Goal: Use online tool/utility: Utilize a website feature to perform a specific function

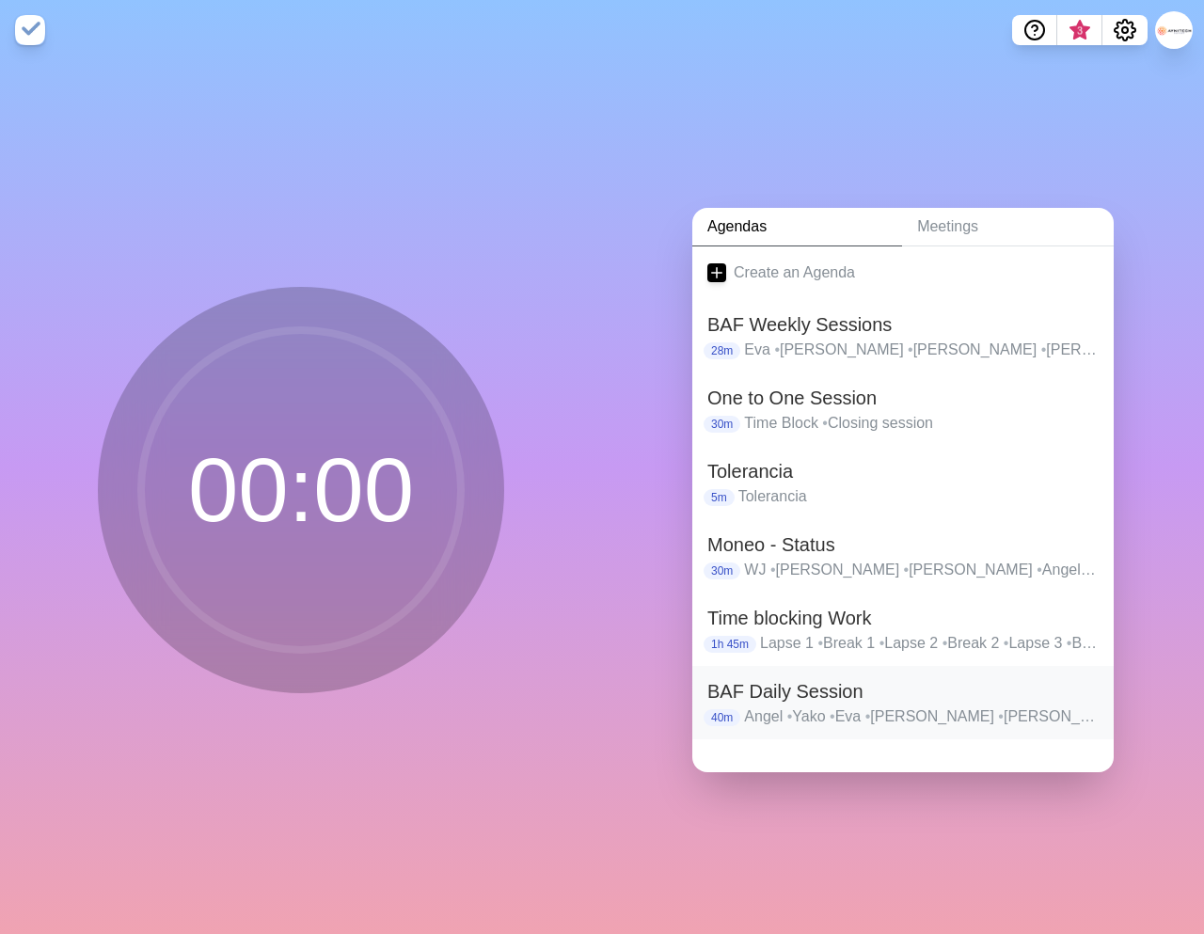
click at [814, 698] on h2 "BAF Daily Session" at bounding box center [902, 691] width 391 height 28
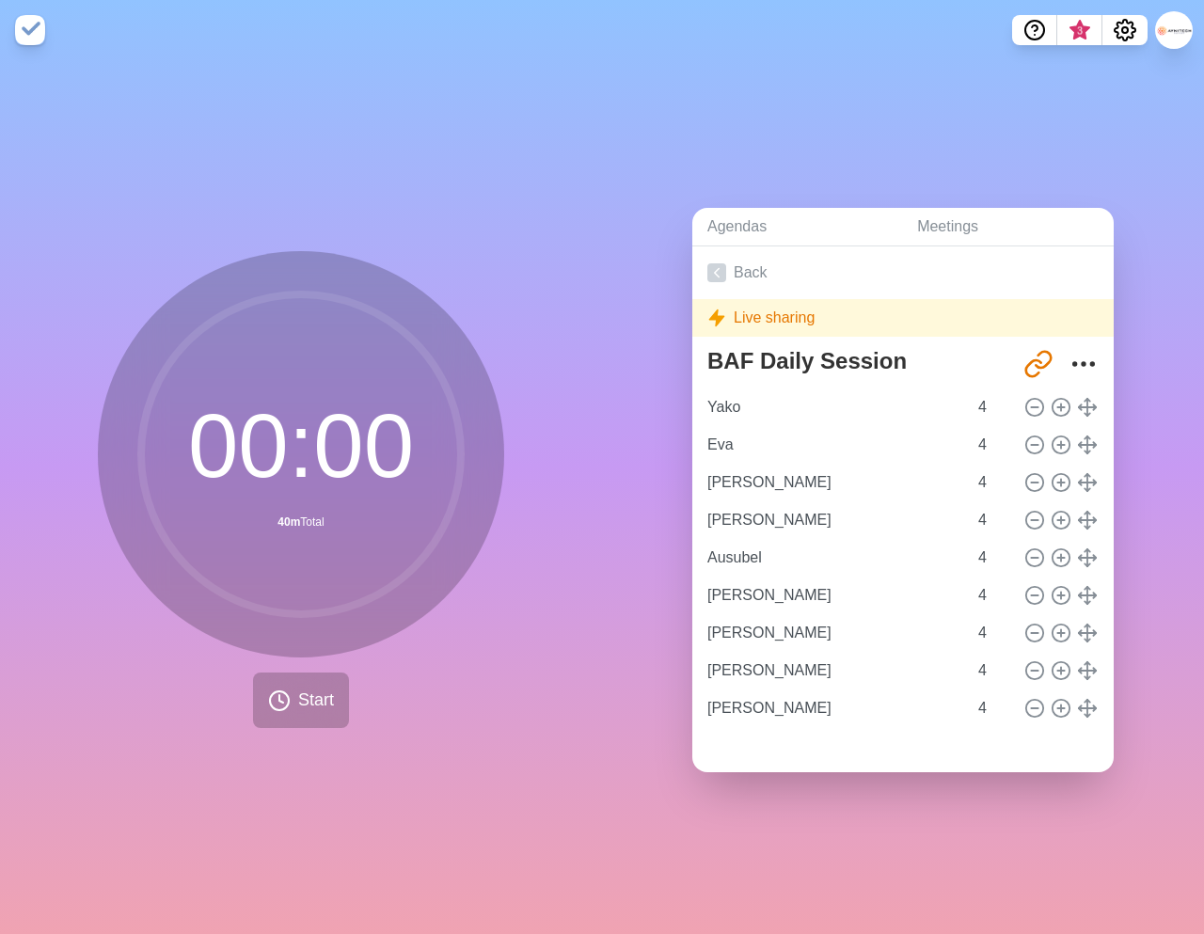
type input "Eva"
type input "[PERSON_NAME]"
type input "Ausubel"
type input "[PERSON_NAME]"
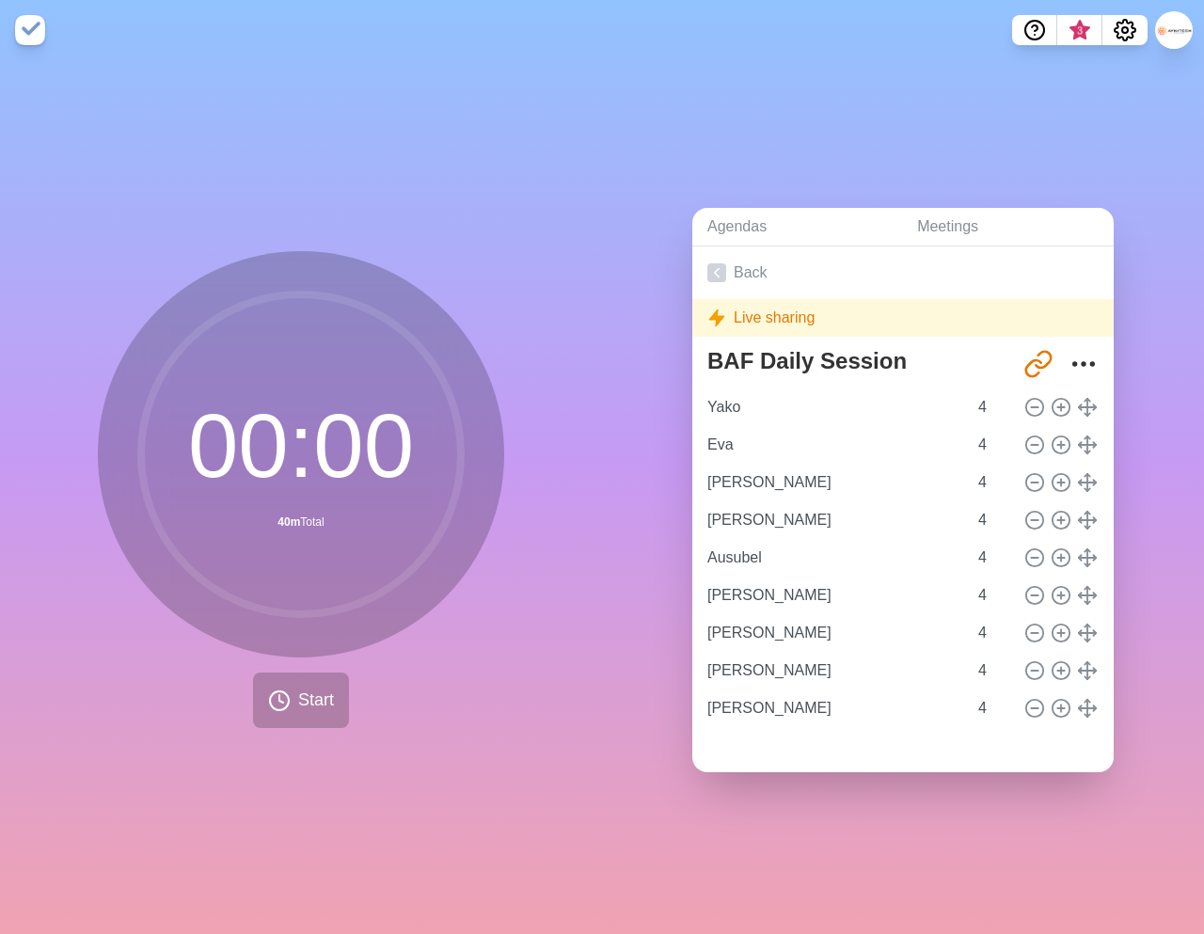
type input "[PERSON_NAME]"
type input "Angel"
type input "Yako"
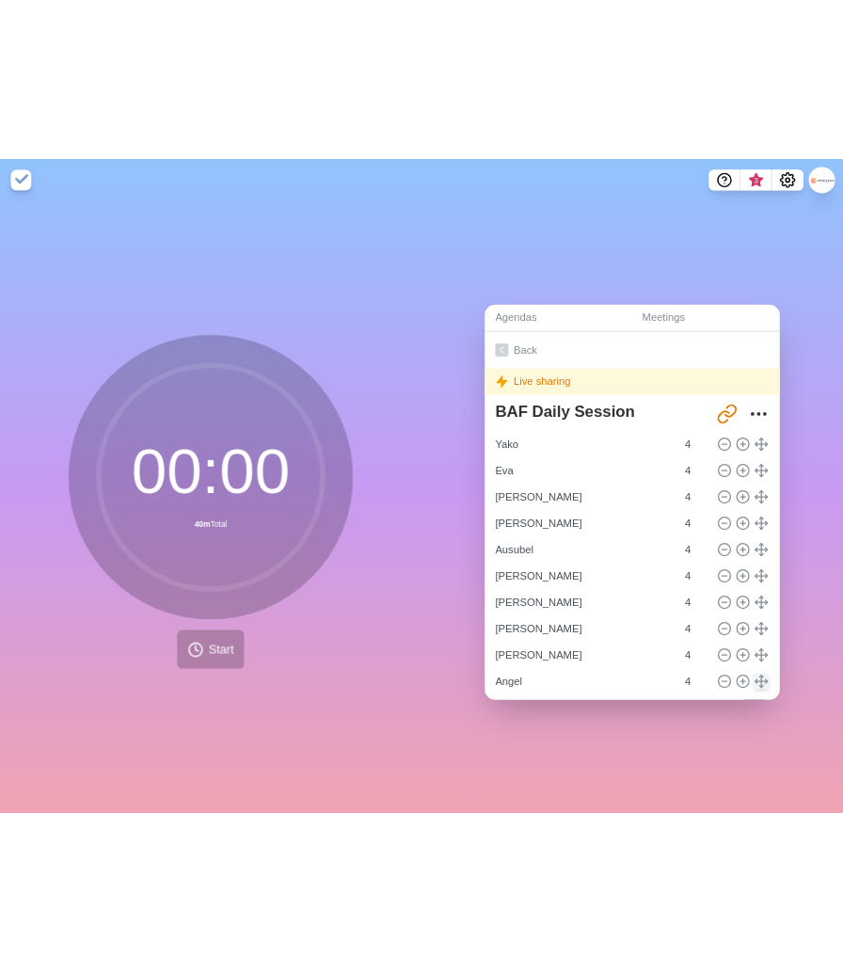
scroll to position [1, 0]
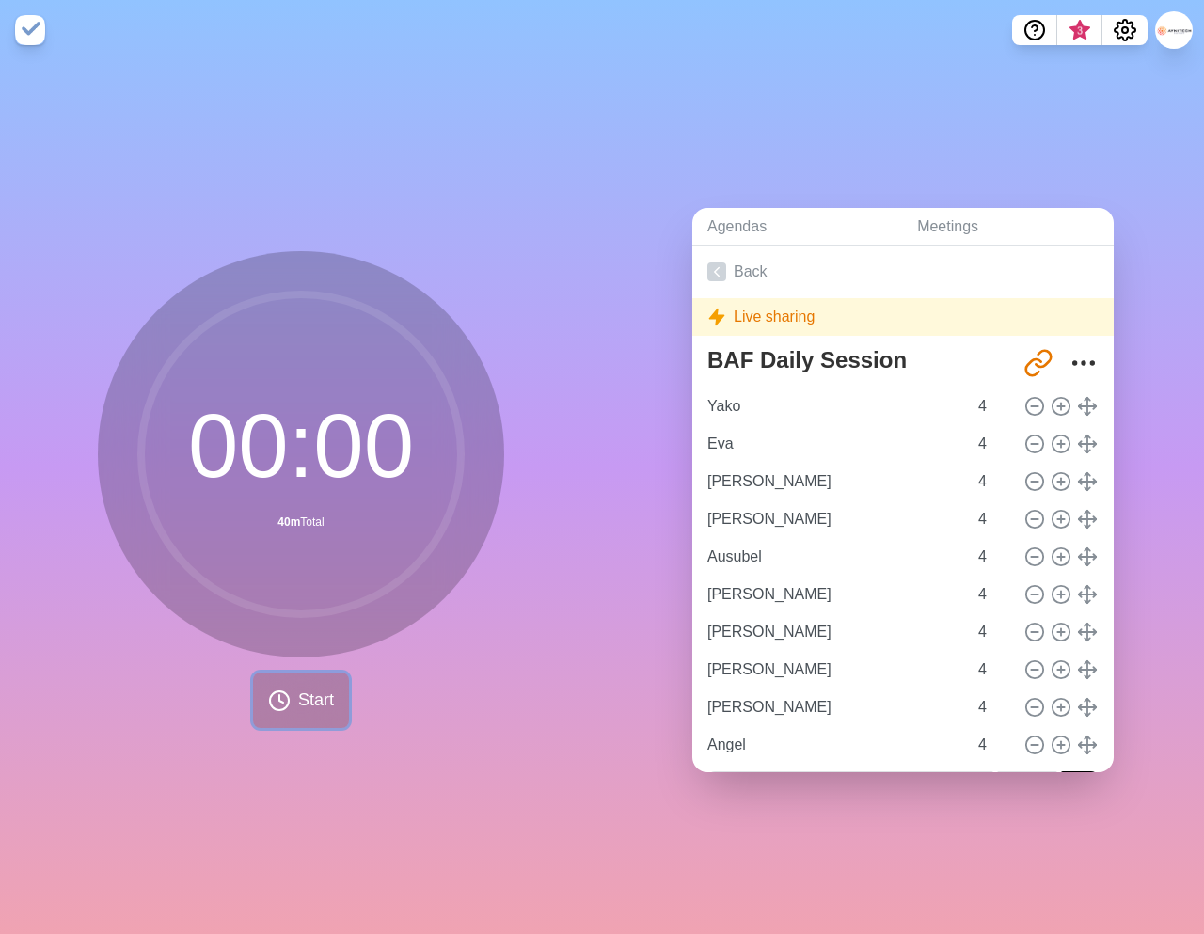
click at [298, 691] on span "Start" at bounding box center [316, 700] width 36 height 25
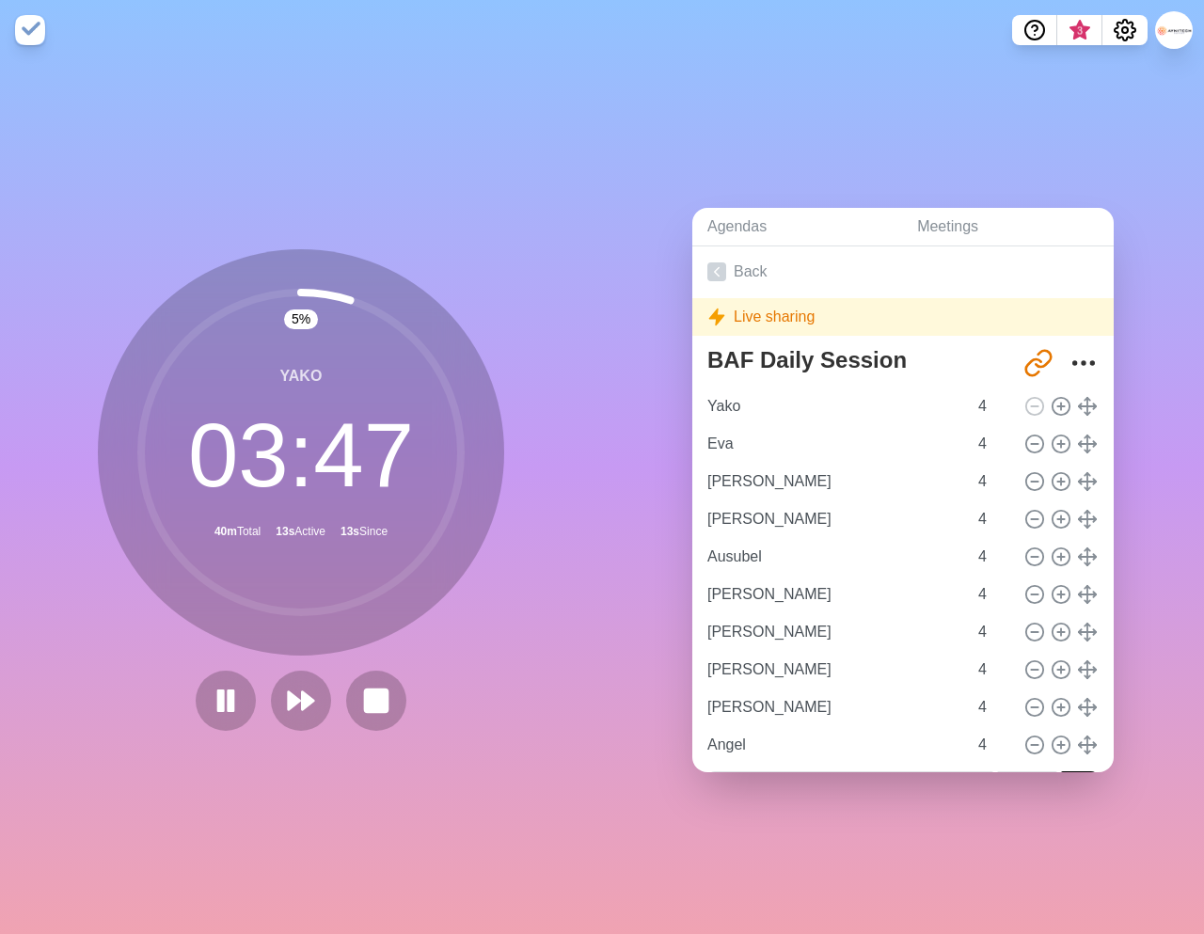
click at [1072, 882] on div "Agendas Meetings Back Live sharing BAF Daily Session [URL][DOMAIN_NAME] Yako 4 …" at bounding box center [903, 497] width 602 height 874
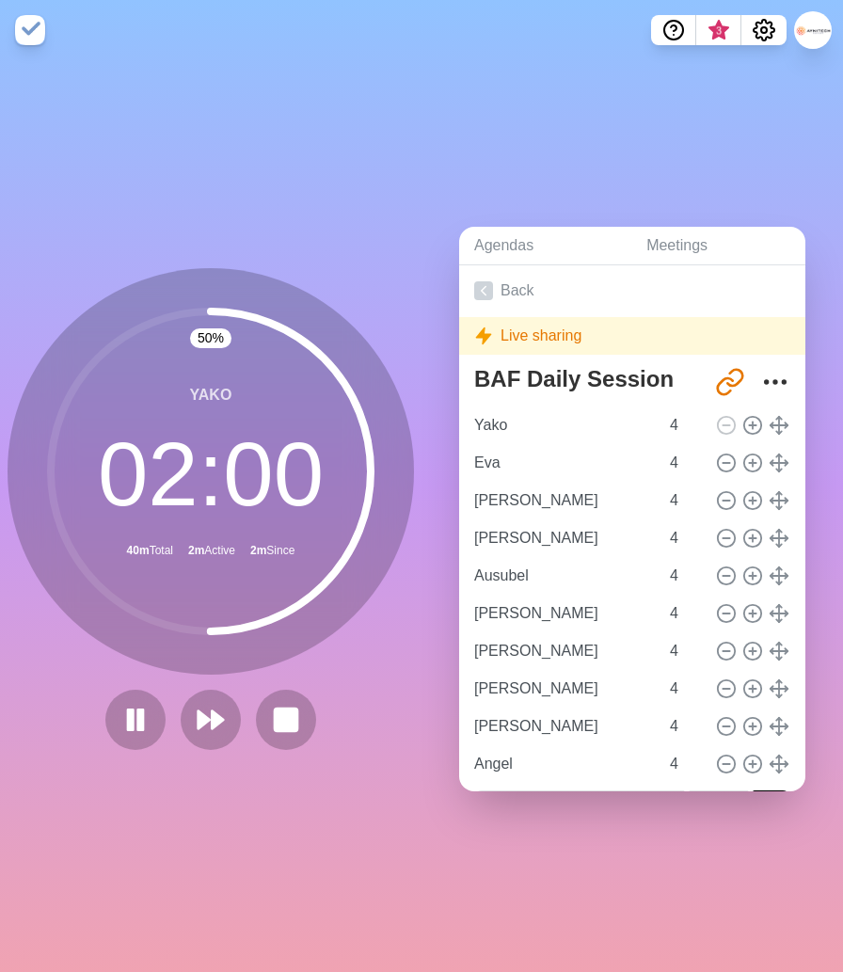
scroll to position [18, 0]
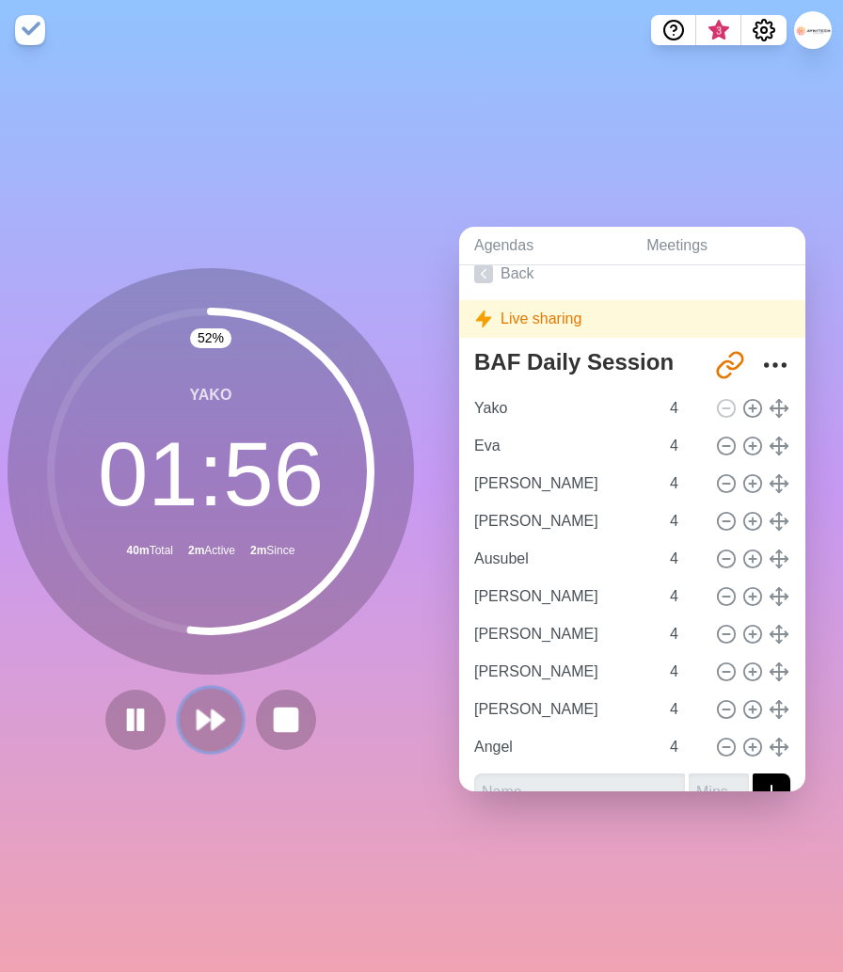
click at [209, 719] on polygon at bounding box center [204, 719] width 12 height 19
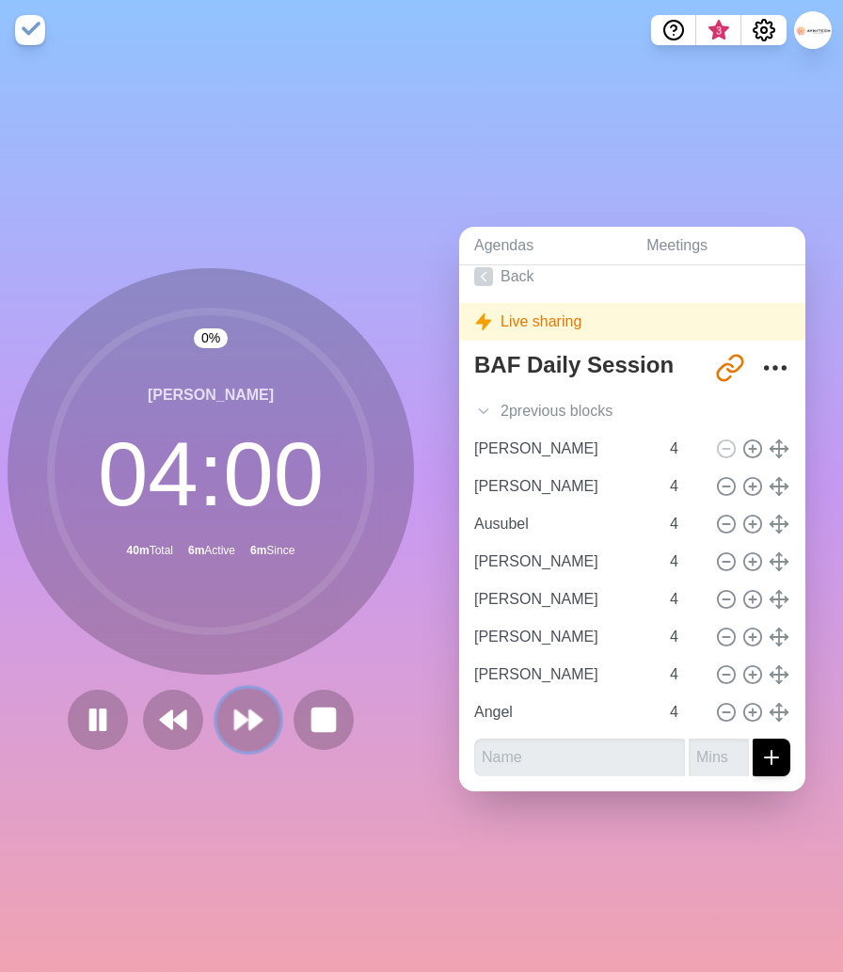
scroll to position [14, 0]
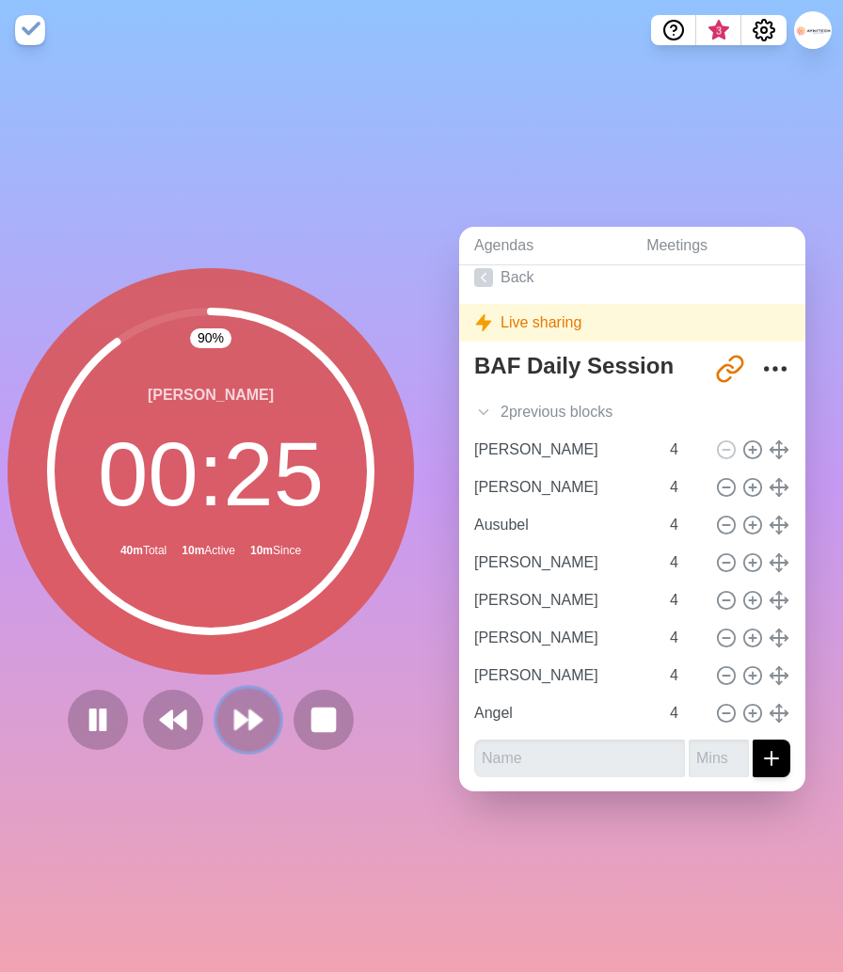
click at [249, 727] on polygon at bounding box center [255, 719] width 12 height 19
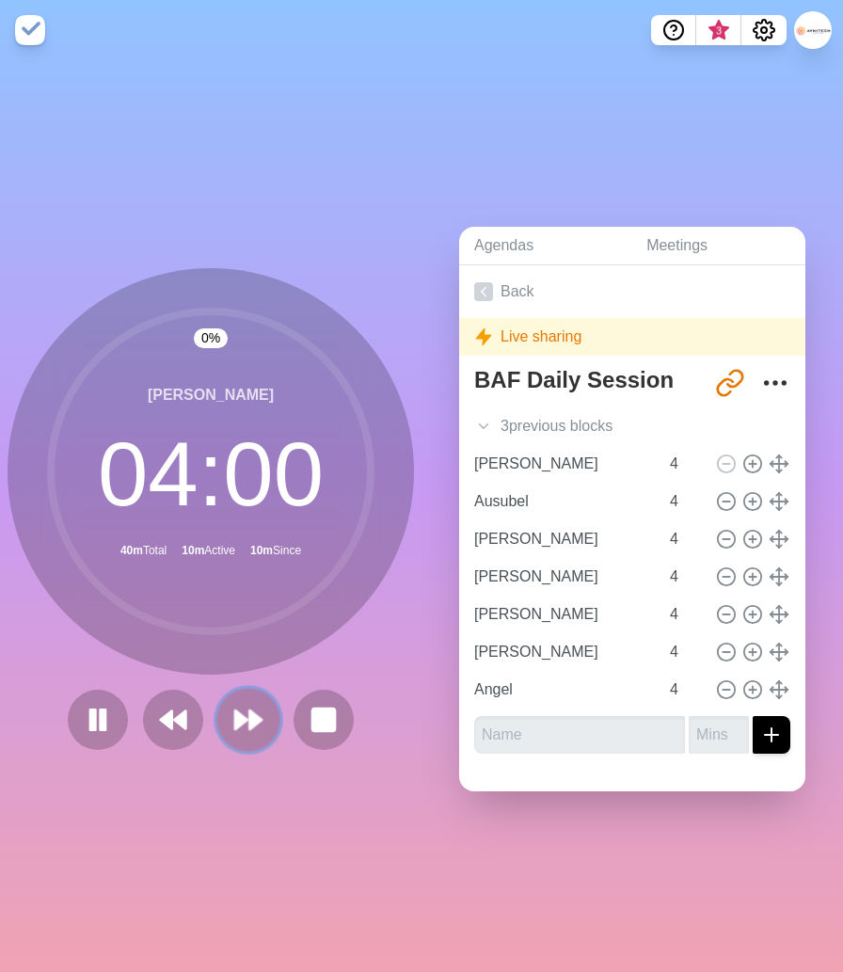
scroll to position [0, 0]
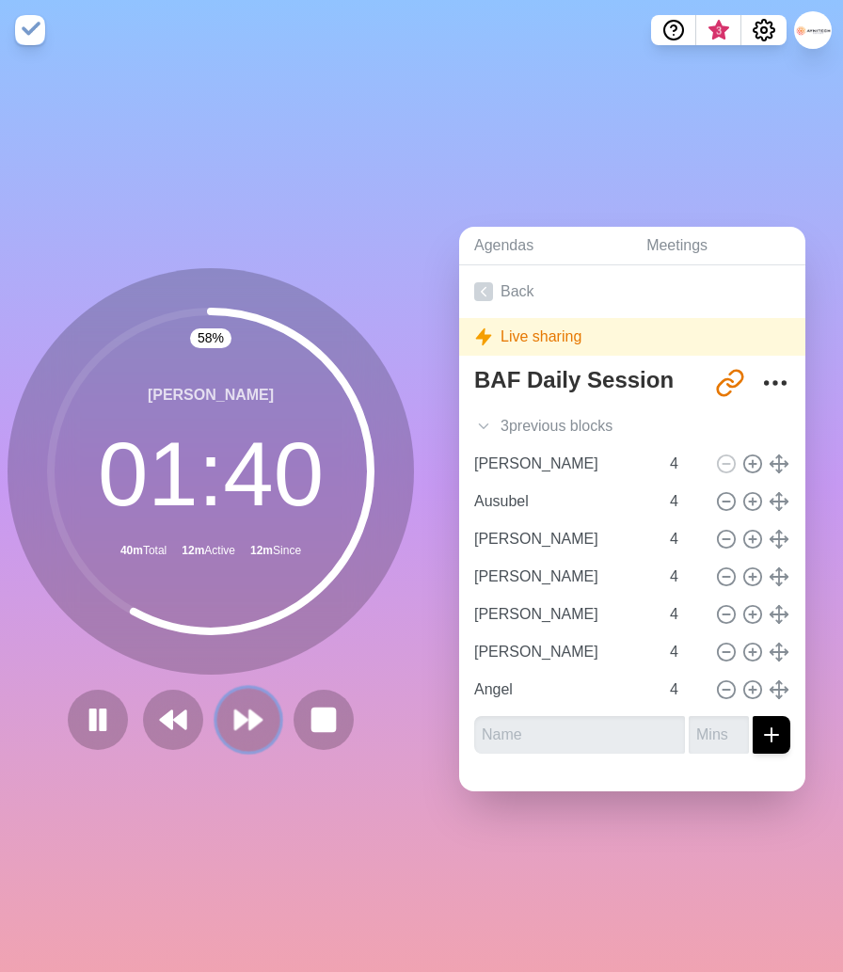
click at [240, 717] on polygon at bounding box center [241, 719] width 12 height 19
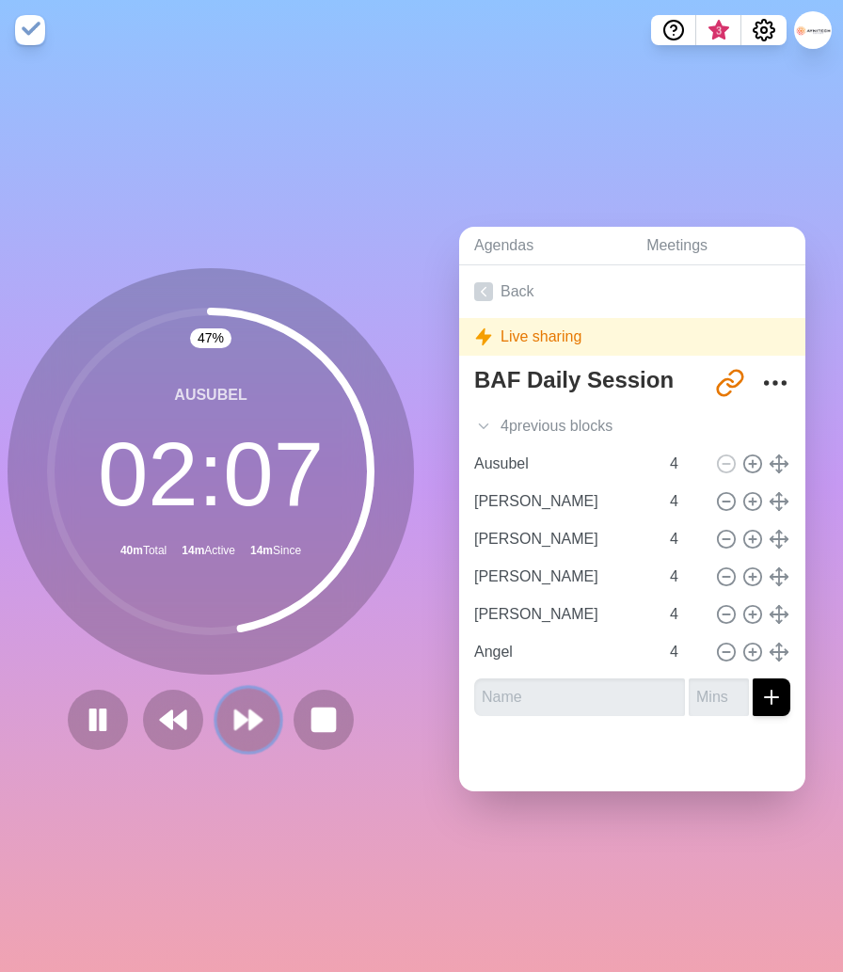
click at [247, 722] on icon at bounding box center [248, 720] width 32 height 32
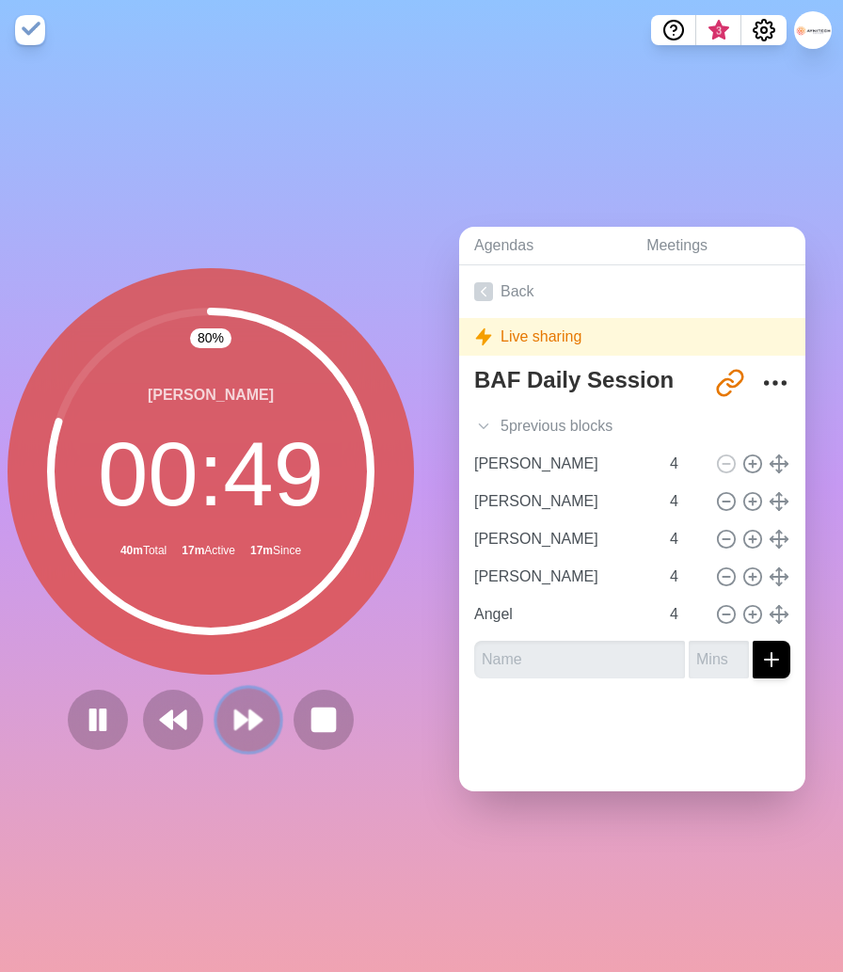
click at [245, 731] on icon at bounding box center [248, 720] width 32 height 32
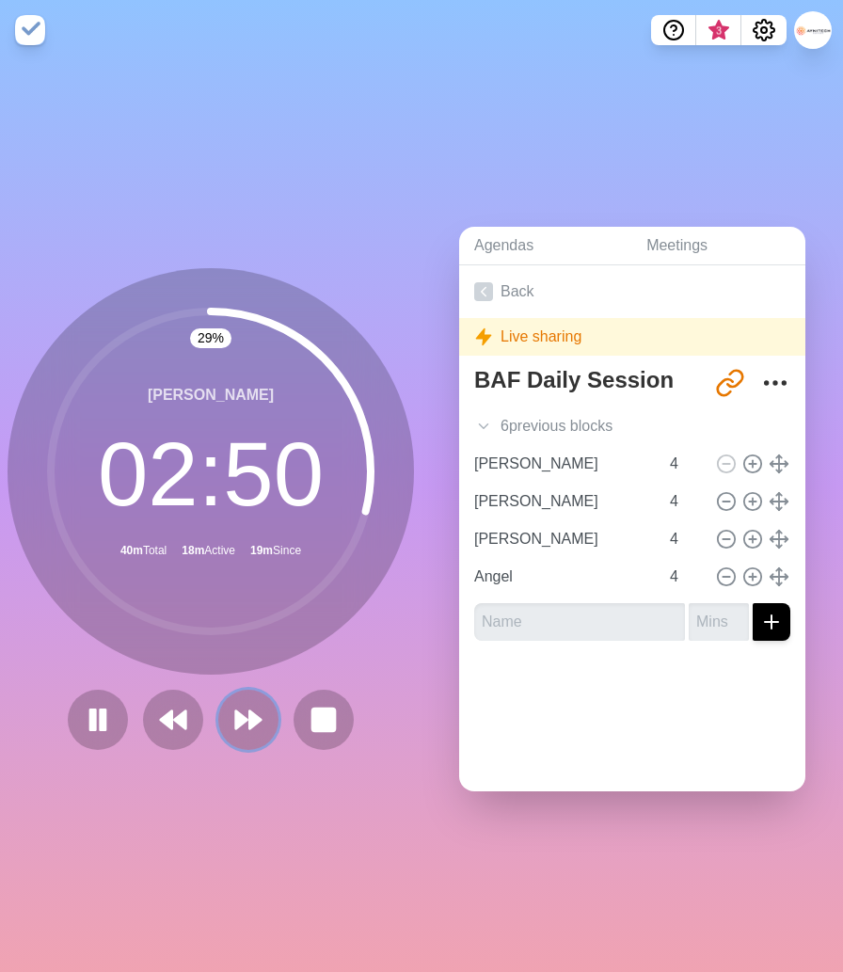
click at [218, 690] on button at bounding box center [248, 720] width 60 height 60
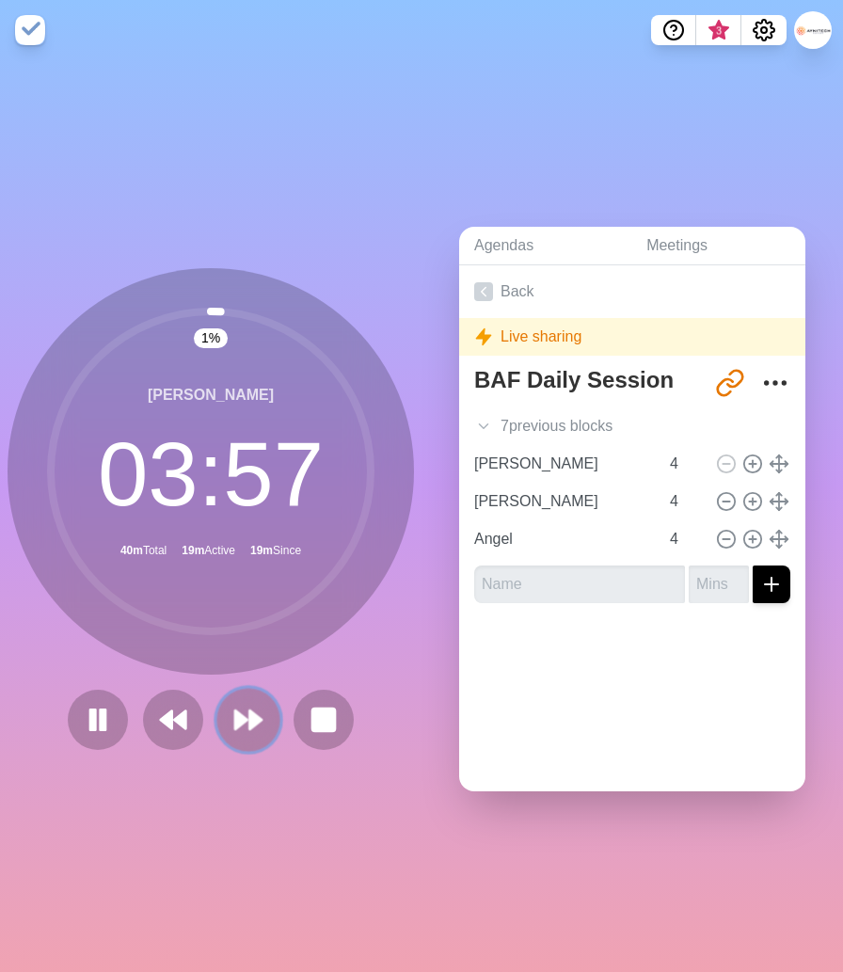
scroll to position [0, 3]
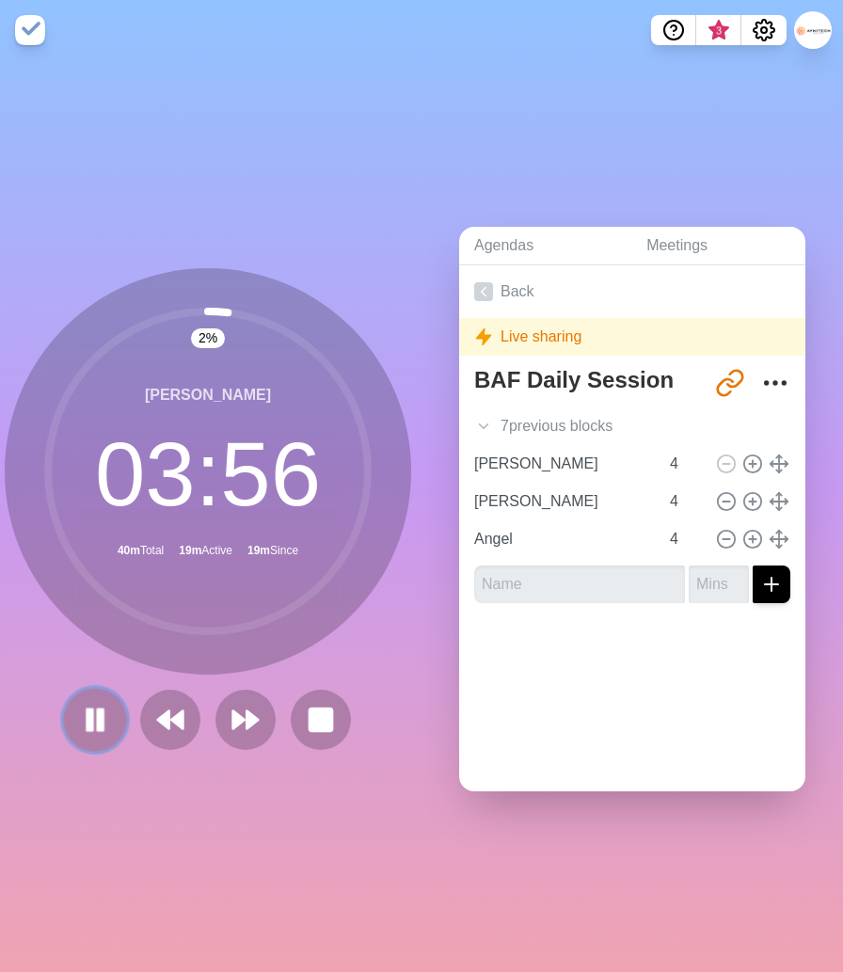
click at [91, 716] on rect at bounding box center [90, 718] width 6 height 21
click at [249, 728] on icon at bounding box center [246, 720] width 32 height 32
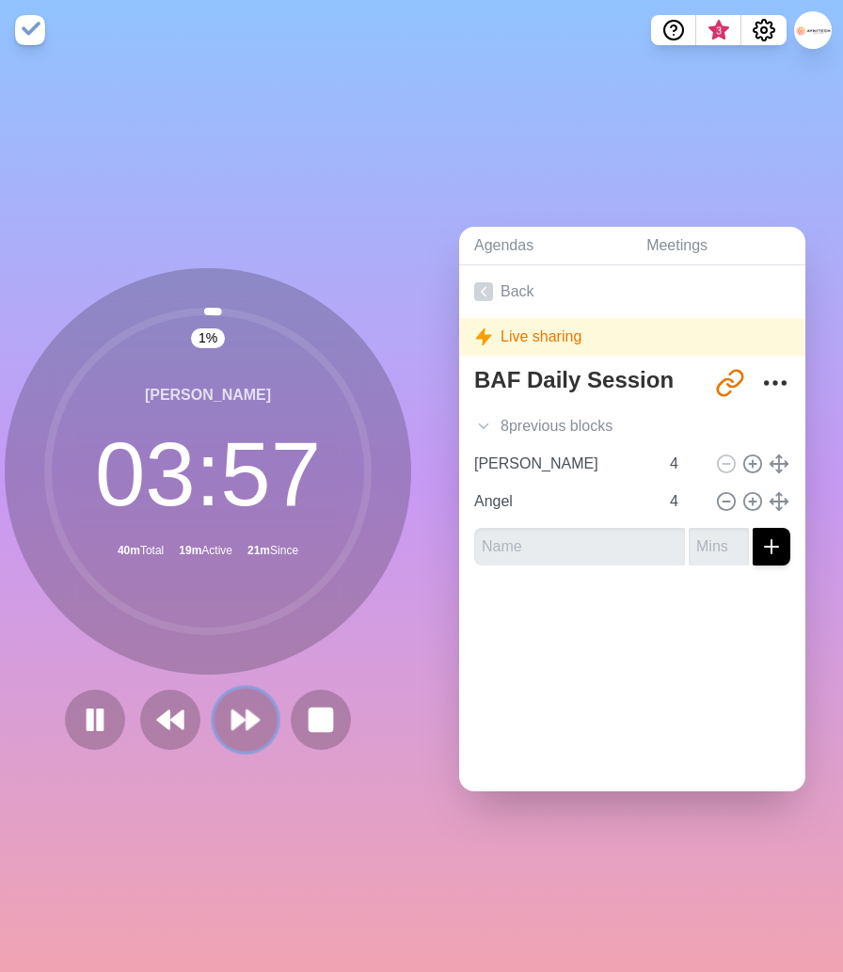
click at [248, 728] on polygon at bounding box center [252, 719] width 12 height 19
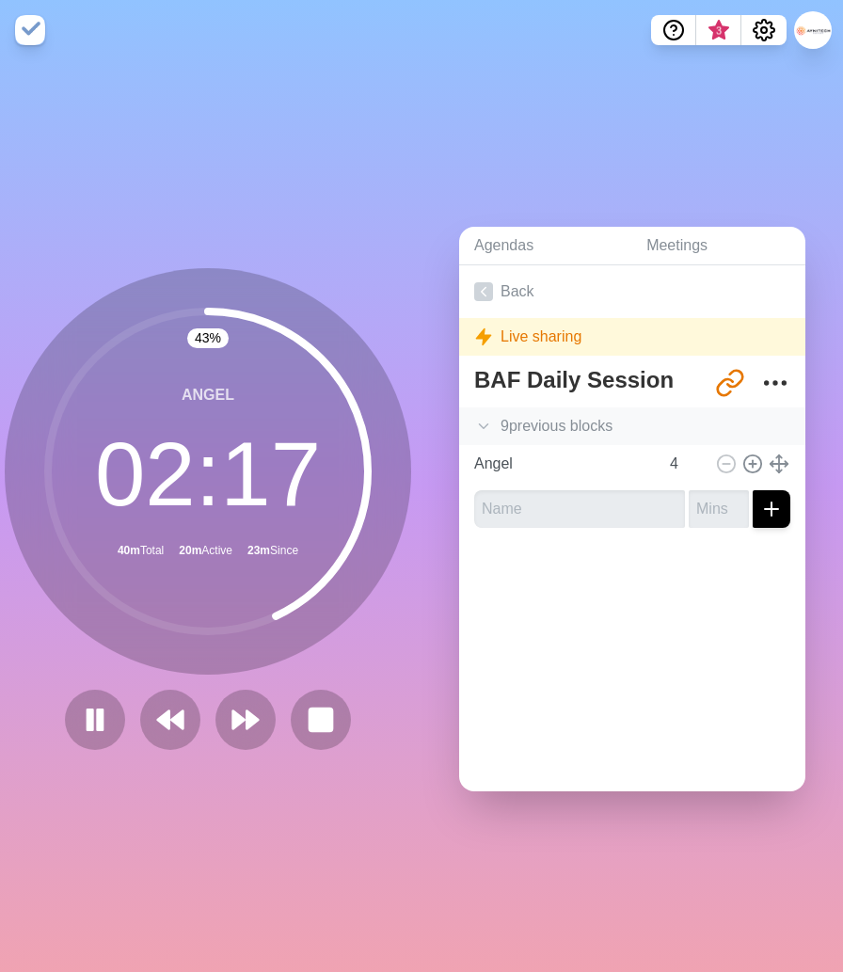
click at [495, 424] on div "9 previous block s" at bounding box center [632, 426] width 346 height 38
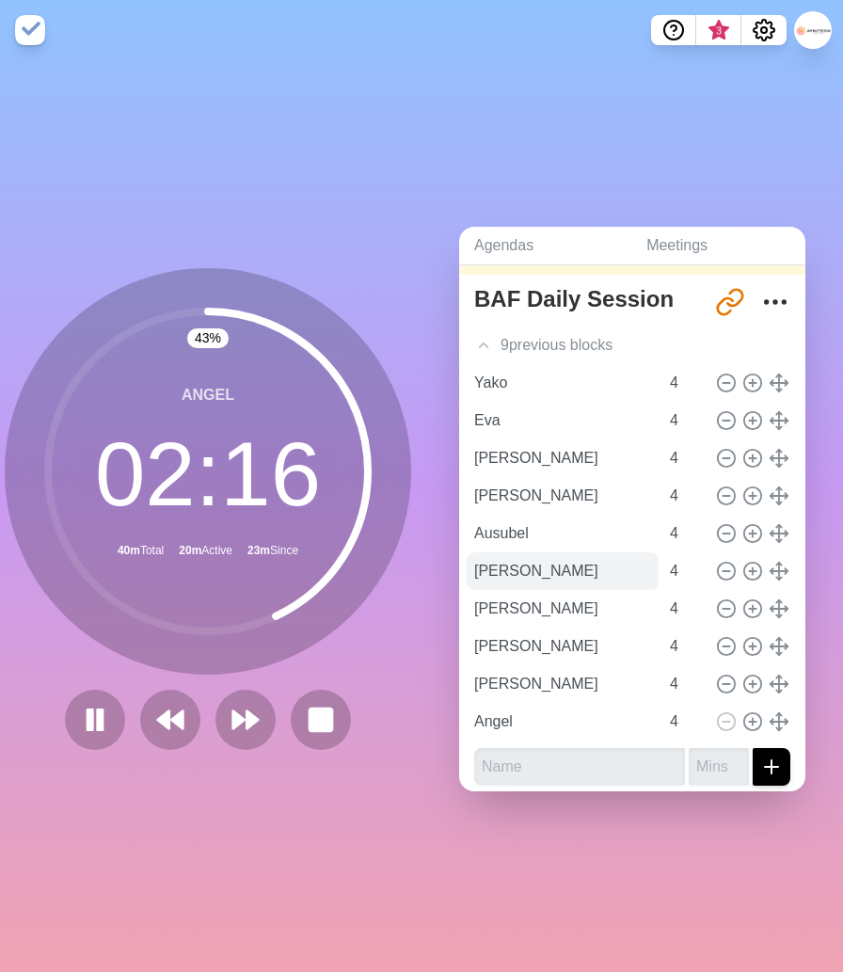
scroll to position [89, 0]
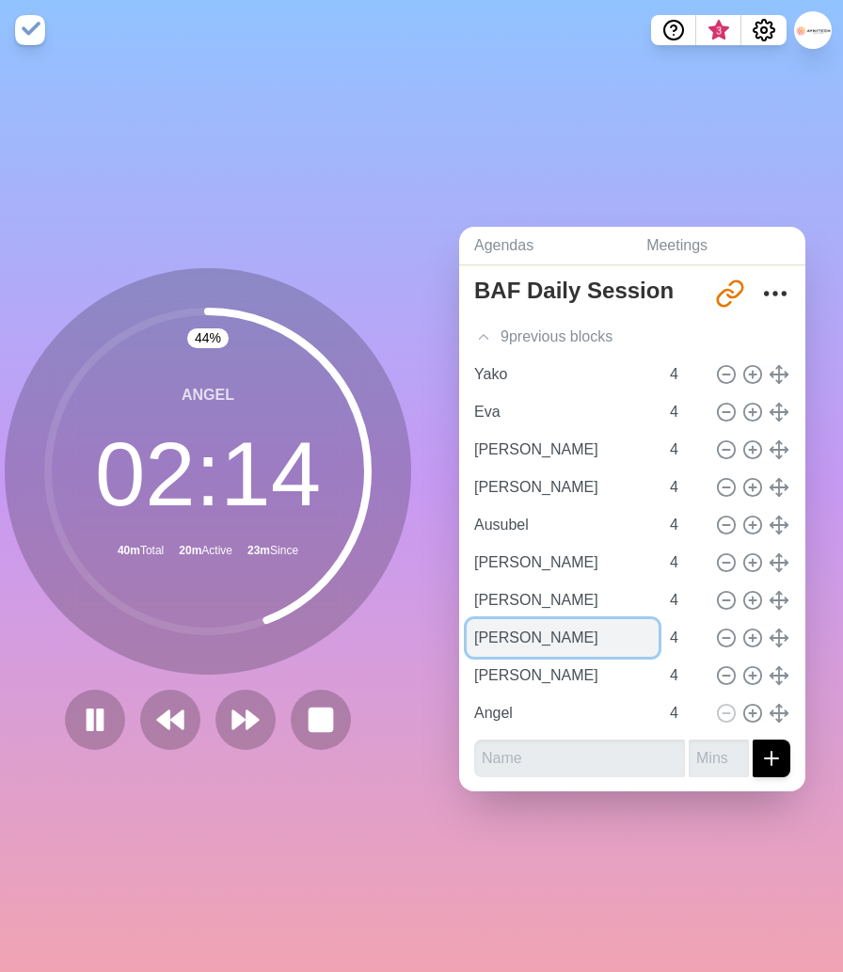
click at [513, 635] on input "[PERSON_NAME]" at bounding box center [563, 638] width 192 height 38
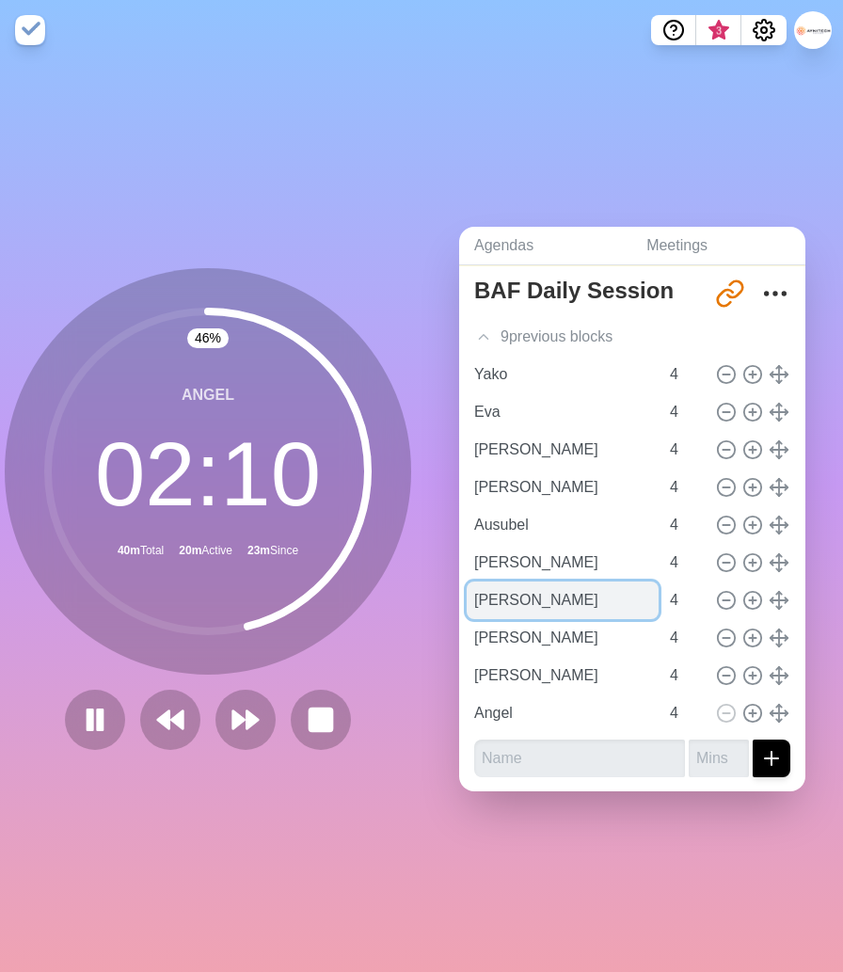
click at [520, 602] on input "[PERSON_NAME]" at bounding box center [563, 600] width 192 height 38
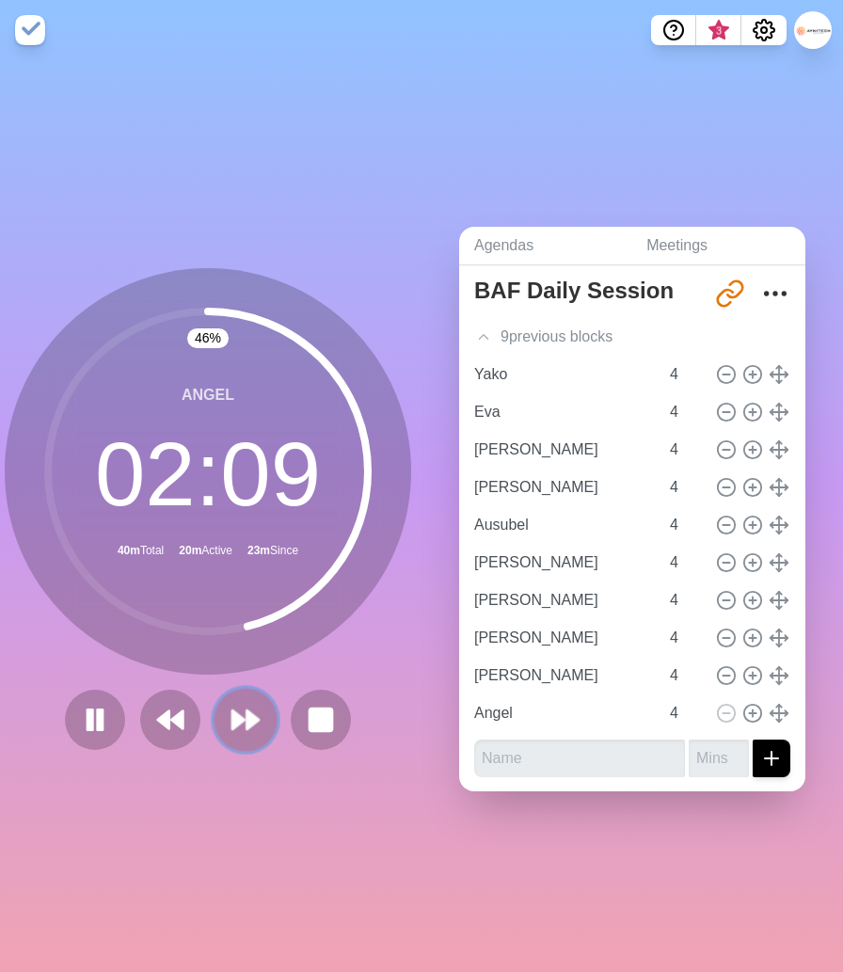
click at [256, 703] on button at bounding box center [245, 719] width 63 height 63
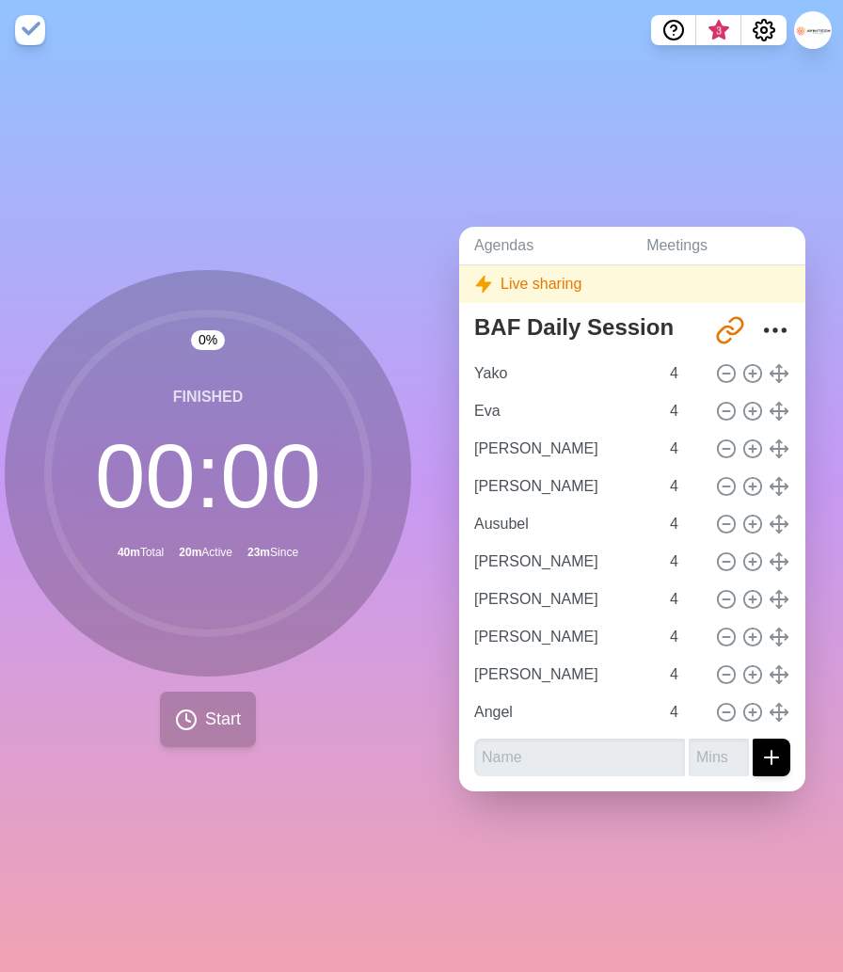
scroll to position [52, 0]
click at [244, 708] on button "Start" at bounding box center [208, 719] width 96 height 56
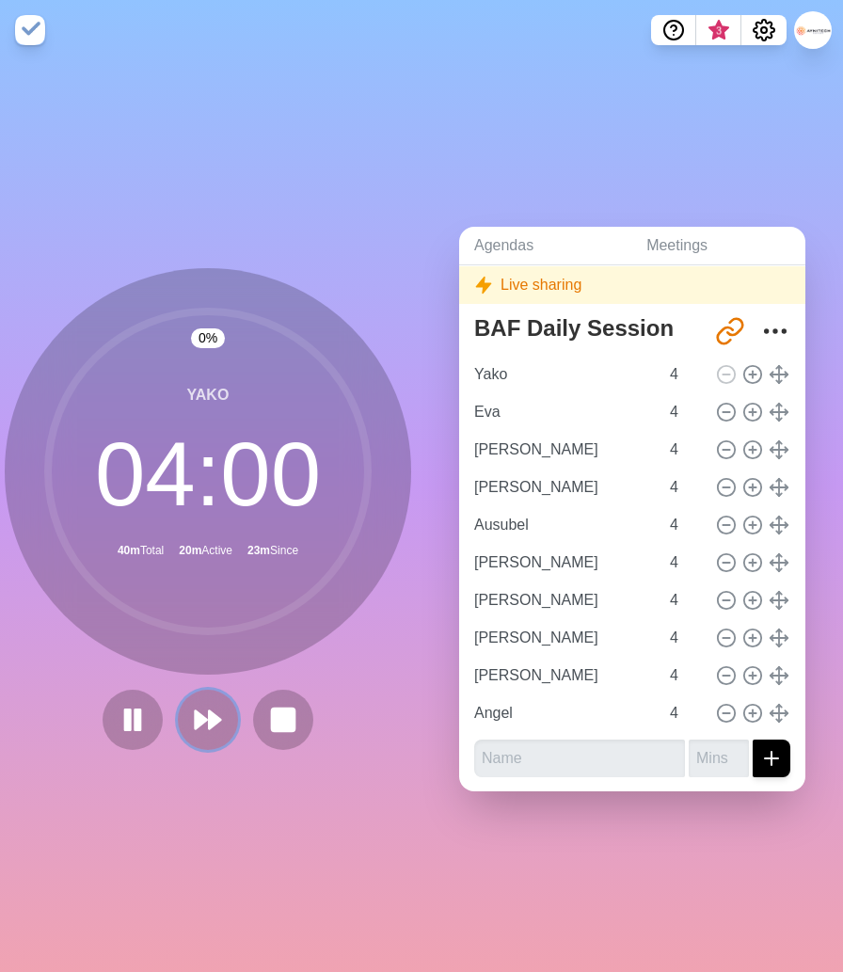
click at [211, 722] on polygon at bounding box center [214, 719] width 11 height 18
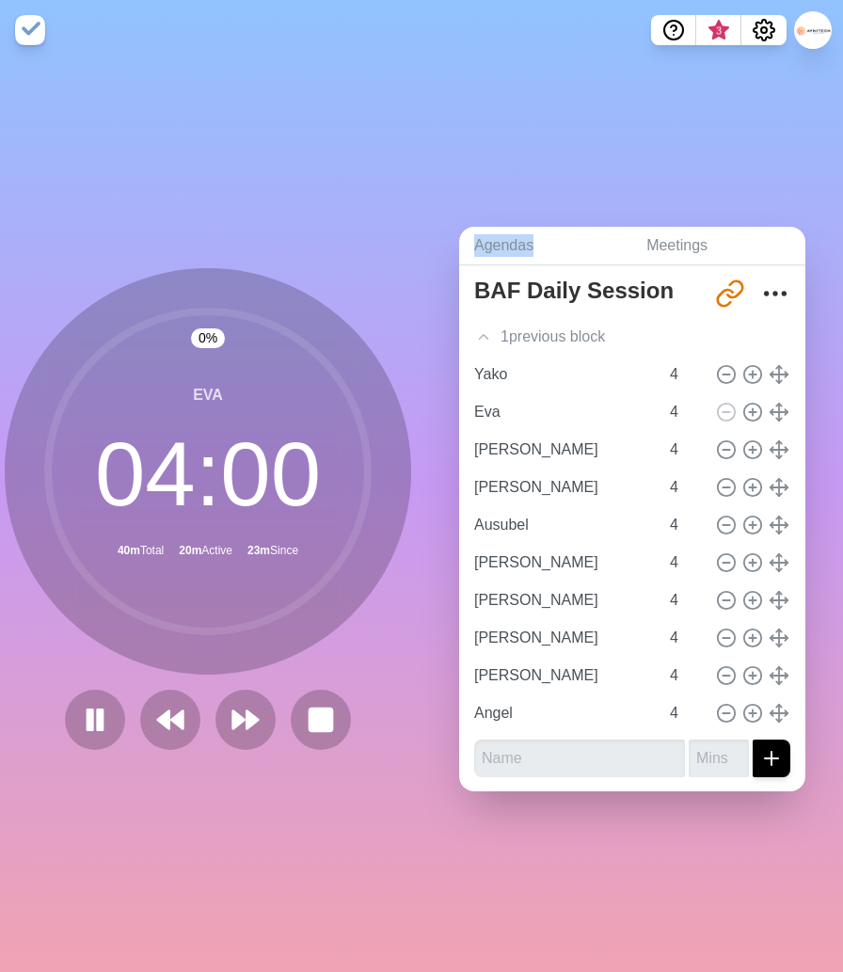
click at [210, 722] on div at bounding box center [207, 720] width 301 height 60
click at [233, 722] on polygon at bounding box center [238, 719] width 12 height 19
click at [240, 722] on polygon at bounding box center [238, 719] width 12 height 19
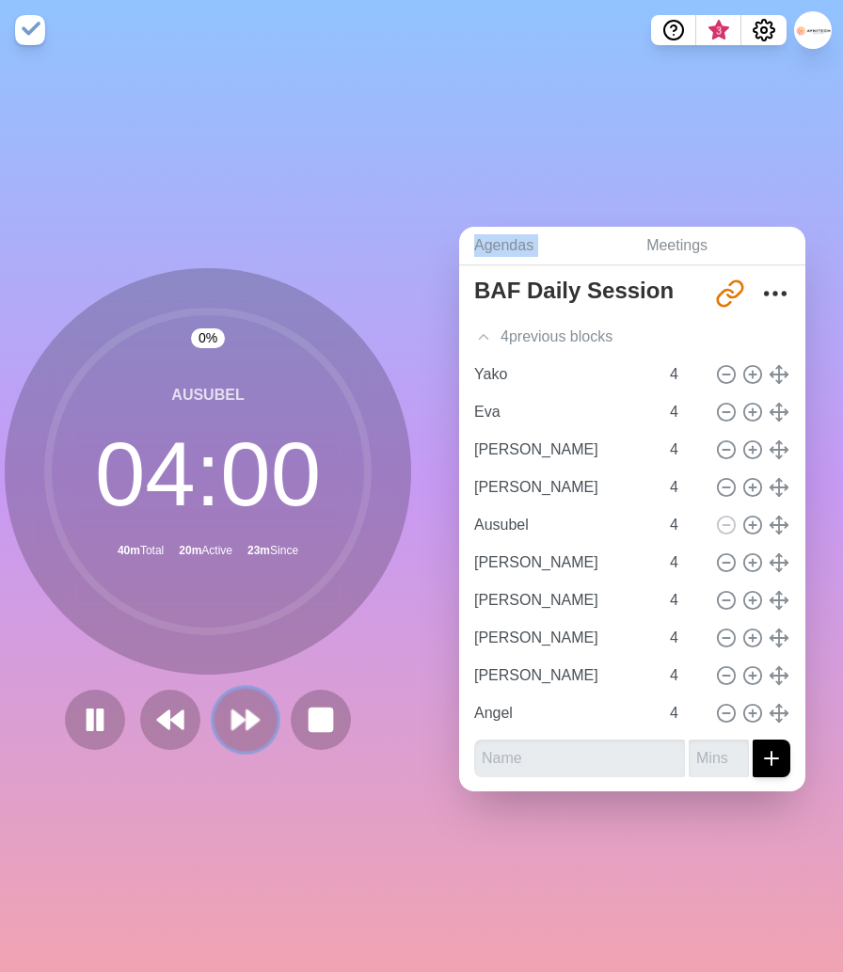
click at [240, 722] on polygon at bounding box center [238, 719] width 12 height 19
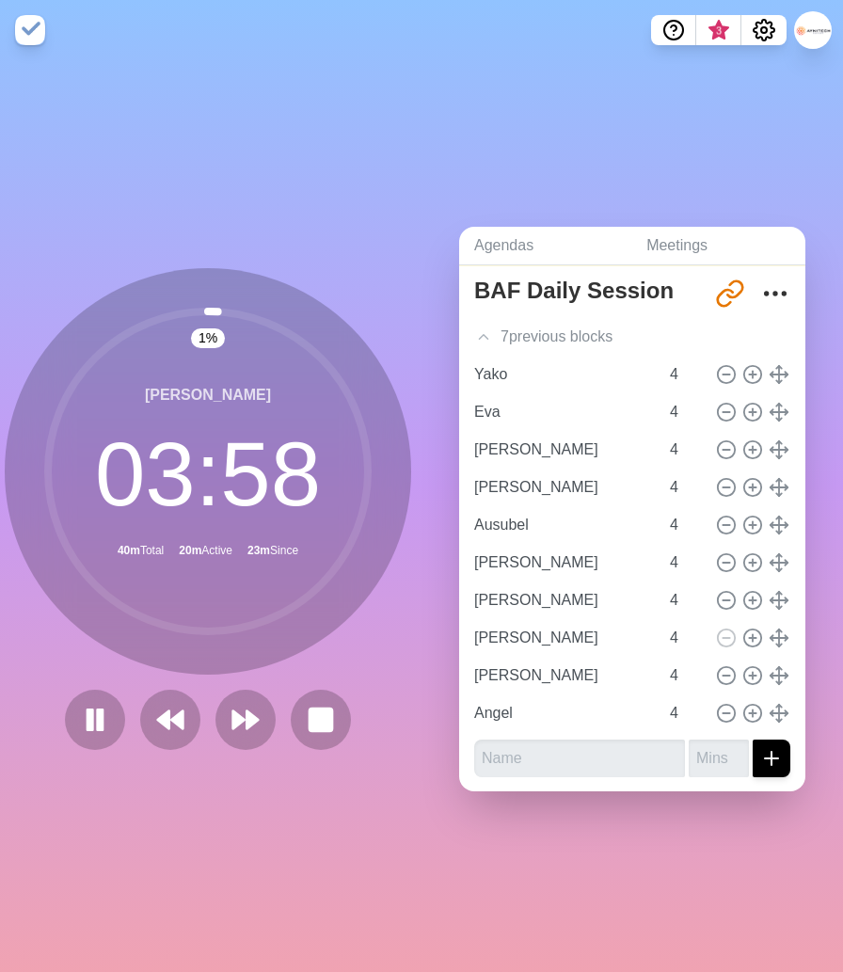
click at [403, 662] on div "[PERSON_NAME] 03 : 58 40m Total 20m Active 23m Since" at bounding box center [208, 471] width 406 height 406
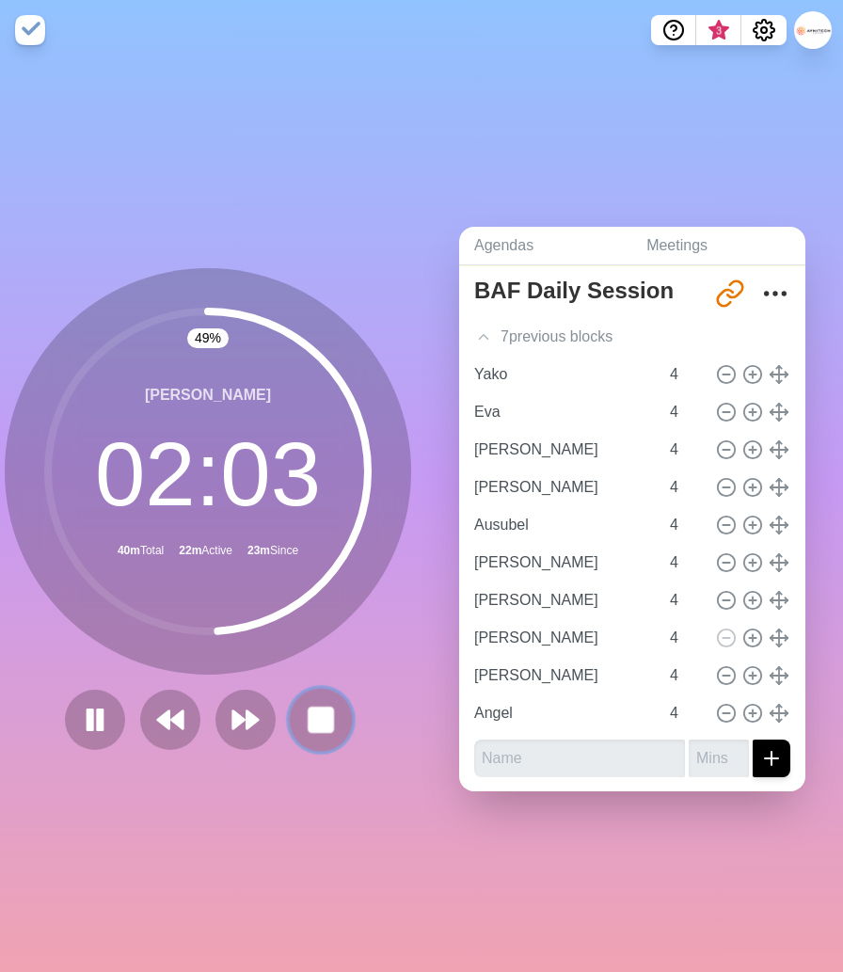
click at [323, 722] on rect at bounding box center [321, 719] width 24 height 24
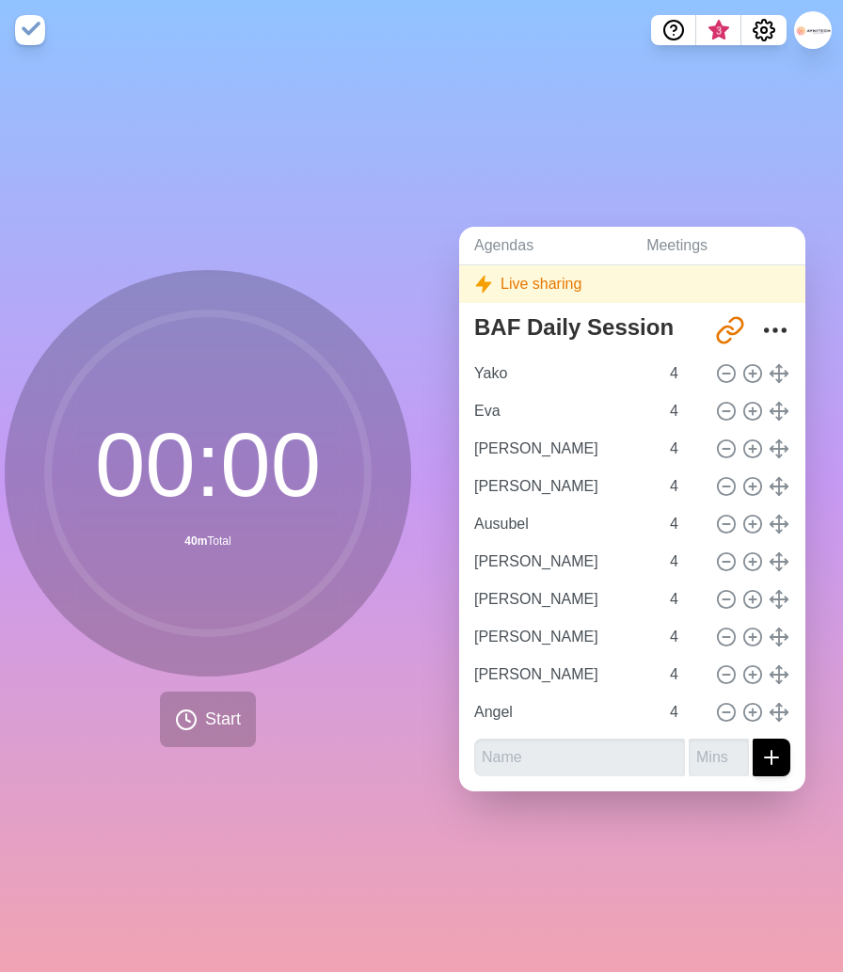
scroll to position [52, 0]
